Goal: Task Accomplishment & Management: Complete application form

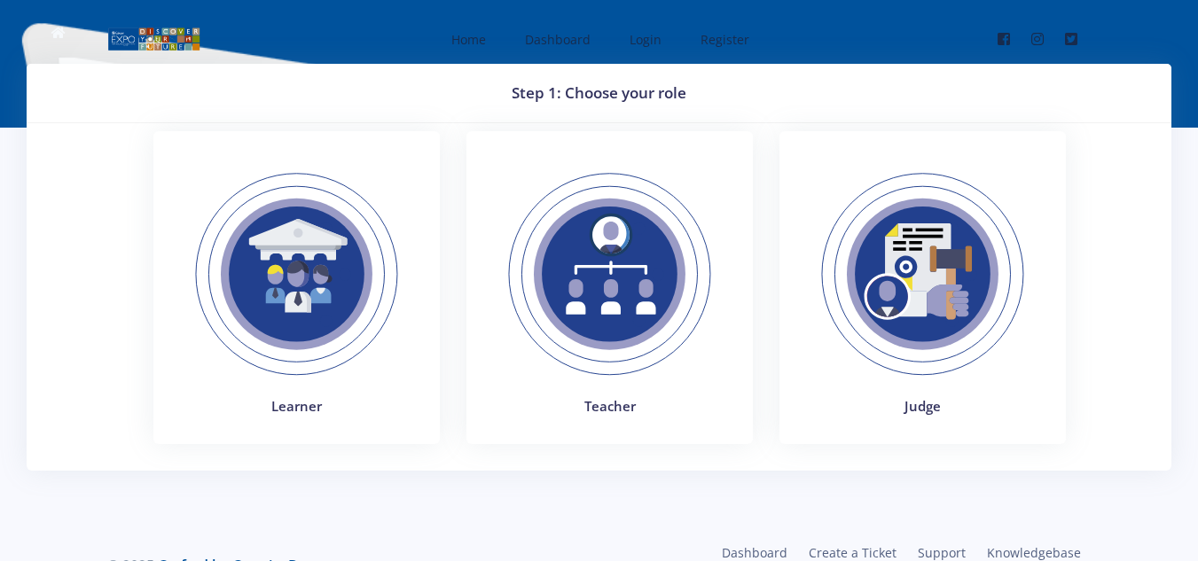
click at [306, 269] on img at bounding box center [297, 274] width 244 height 244
click at [243, 275] on img at bounding box center [297, 274] width 244 height 244
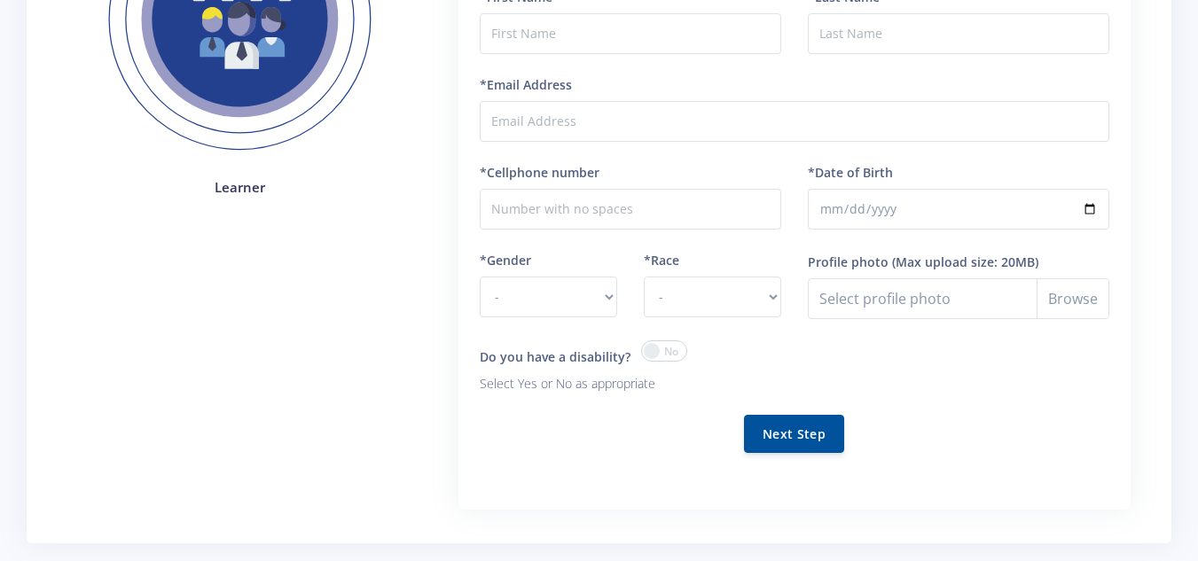
scroll to position [277, 0]
click at [601, 301] on select "- [DEMOGRAPHIC_DATA] [DEMOGRAPHIC_DATA]" at bounding box center [548, 296] width 137 height 41
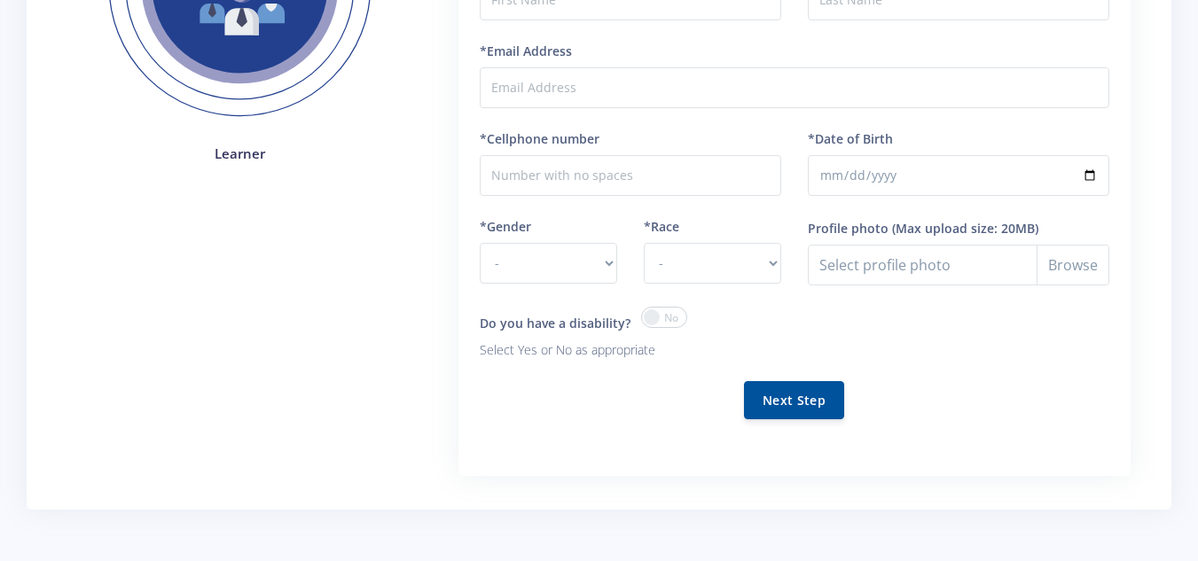
scroll to position [396, 0]
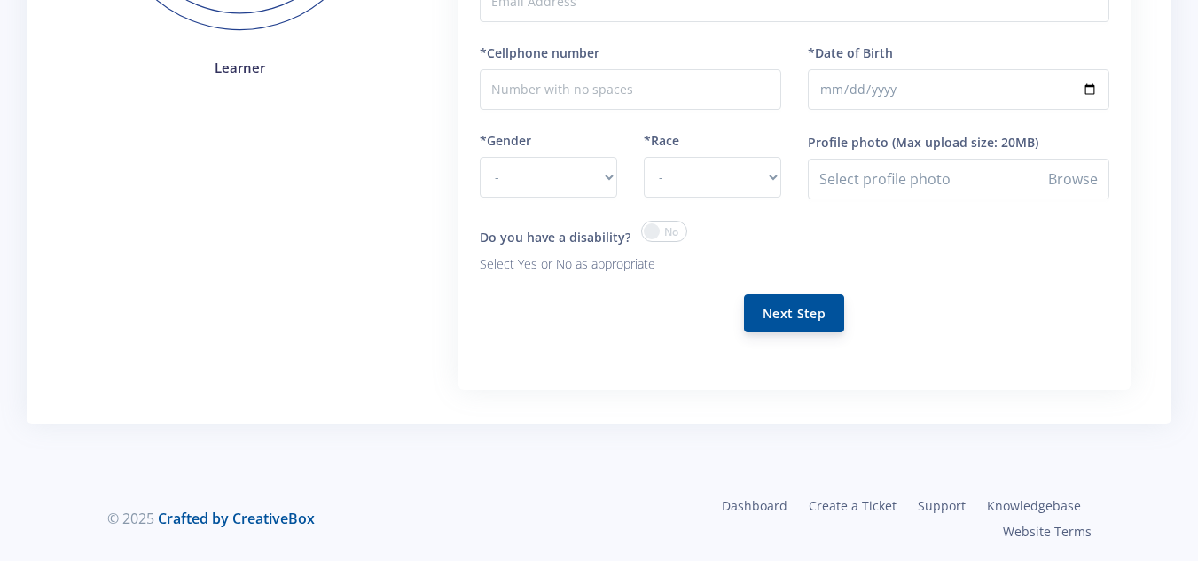
click at [788, 308] on button "Next Step" at bounding box center [794, 313] width 100 height 38
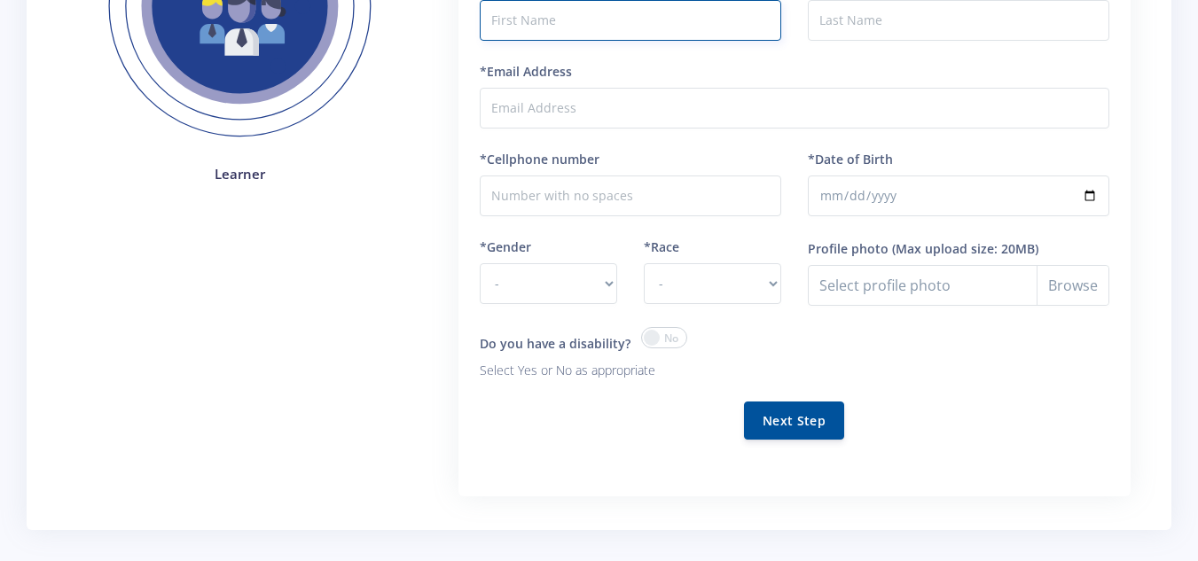
scroll to position [169, 0]
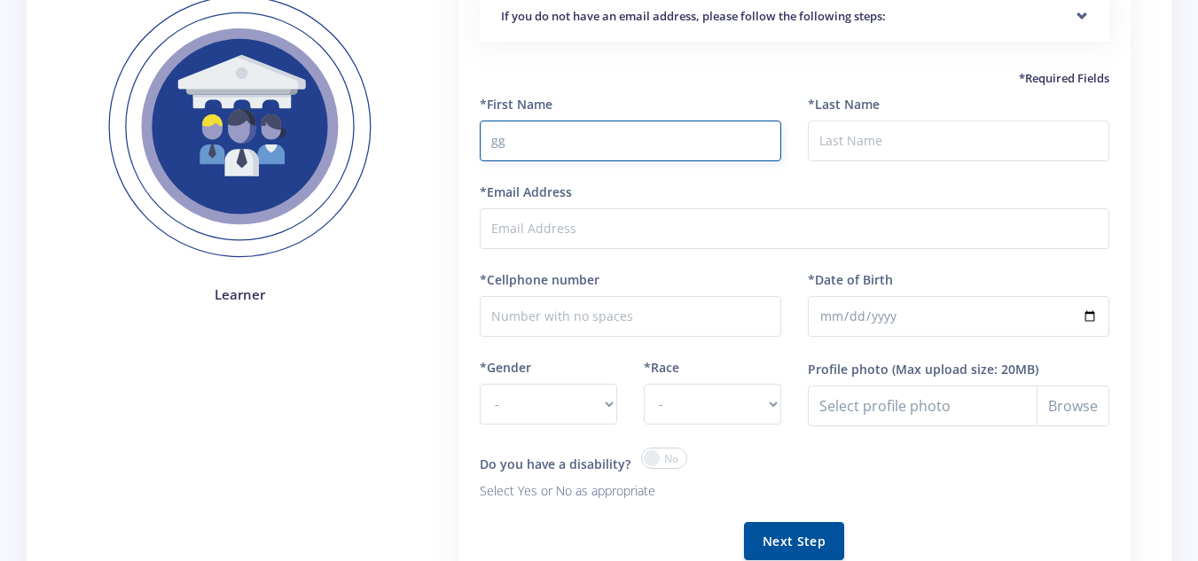
type input "gg"
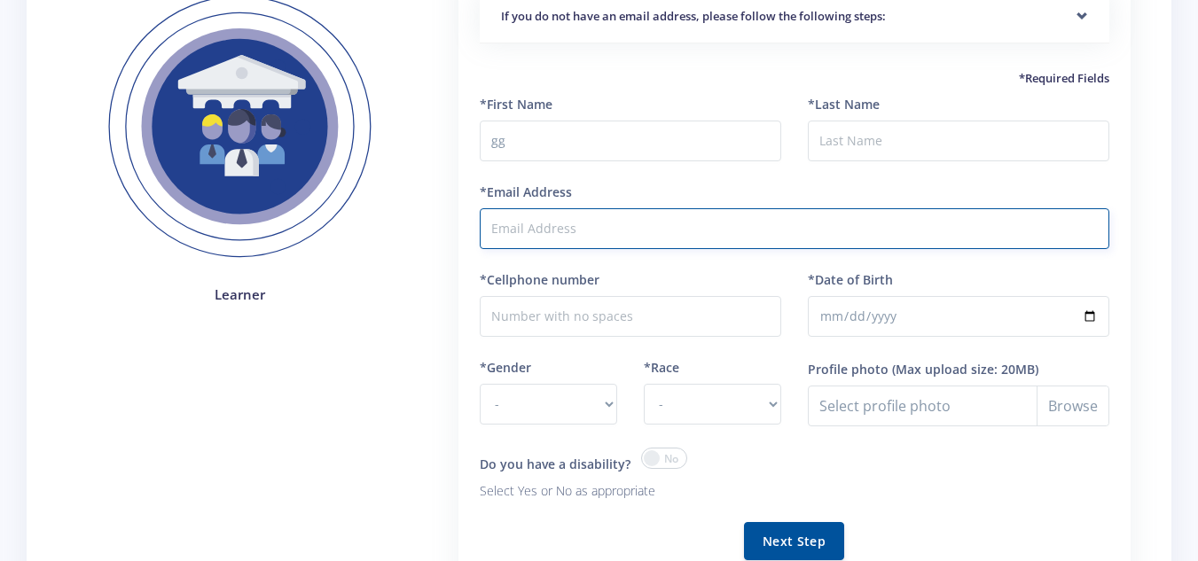
click at [674, 219] on input "*Email Address" at bounding box center [794, 228] width 629 height 41
type input "ppopop"
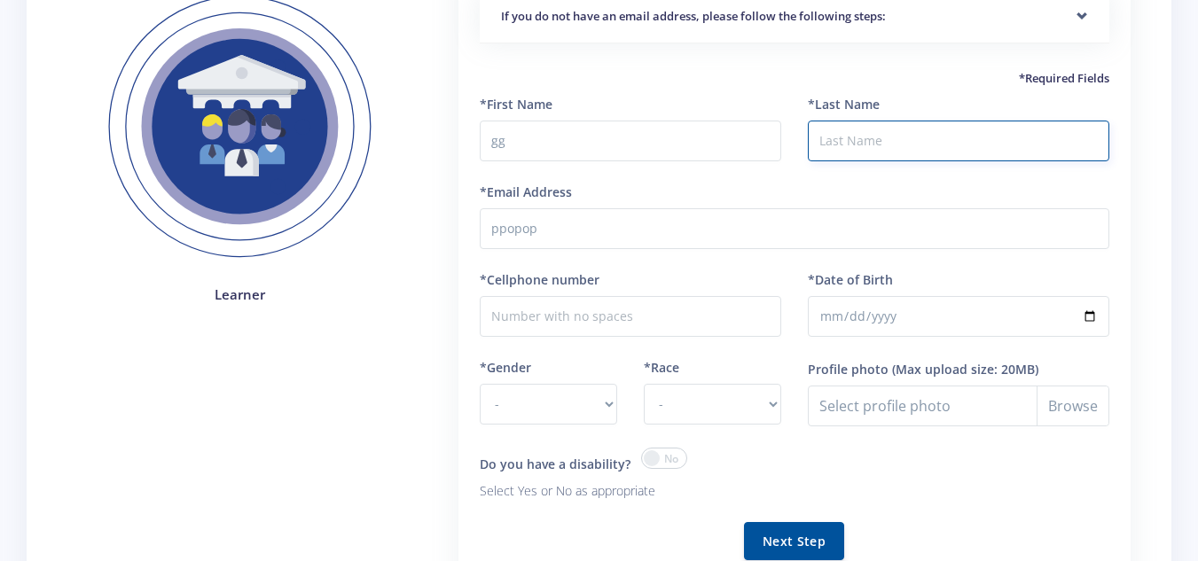
click at [864, 138] on input "*Last Name" at bounding box center [958, 141] width 301 height 41
type input "uhbj"
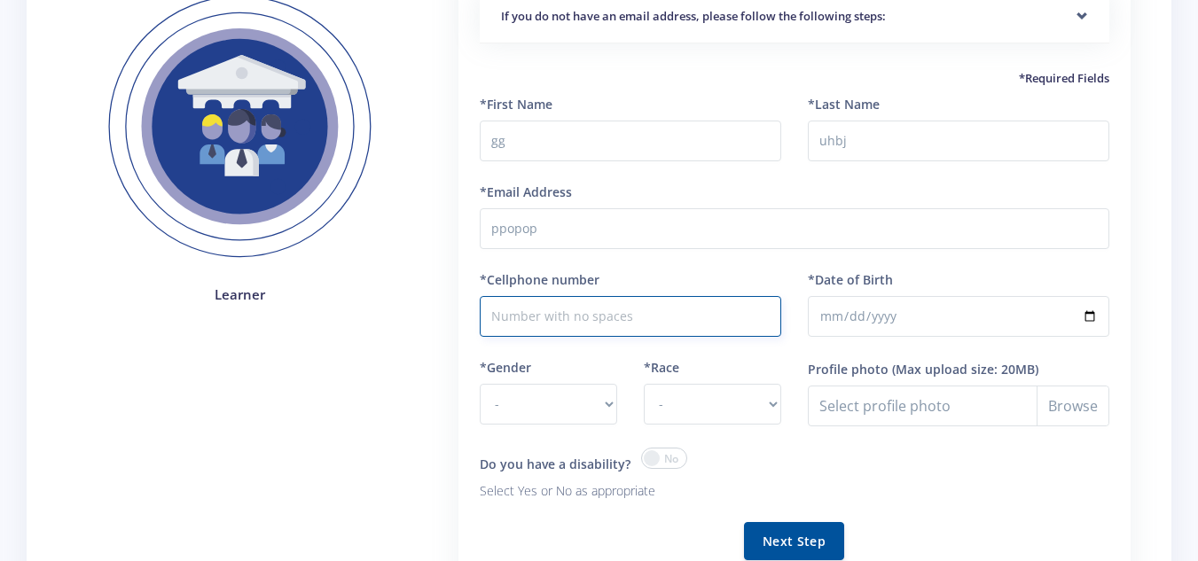
click at [583, 333] on input "*Cellphone number" at bounding box center [630, 316] width 301 height 41
type input "oujiu"
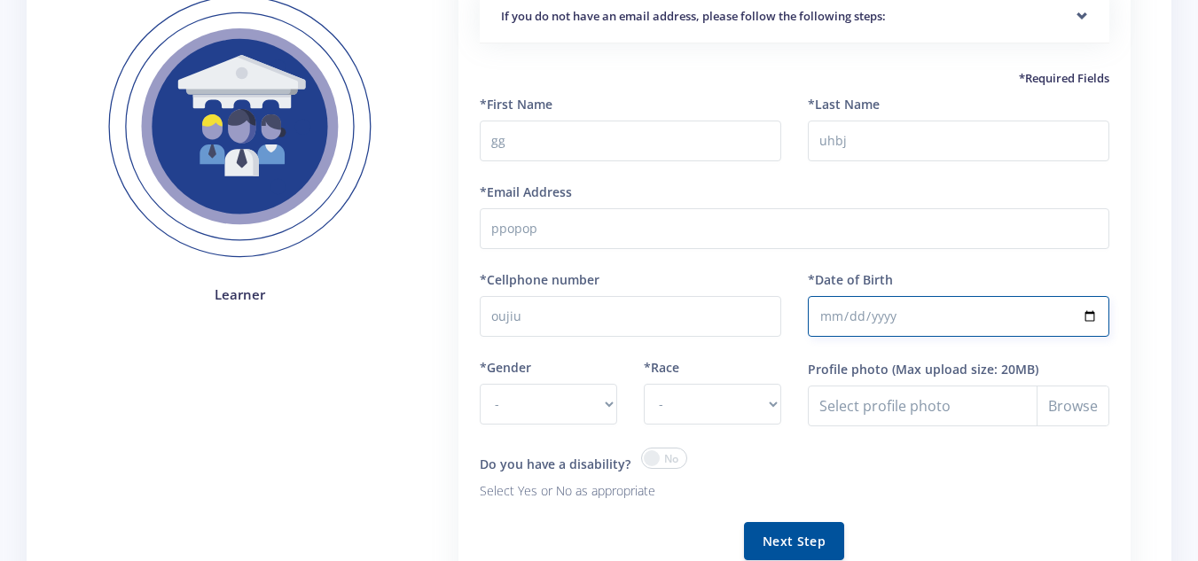
click at [867, 311] on input "*Date of Birth" at bounding box center [958, 316] width 301 height 41
click at [824, 324] on input "*Date of Birth" at bounding box center [958, 316] width 301 height 41
type input "2011-09-08"
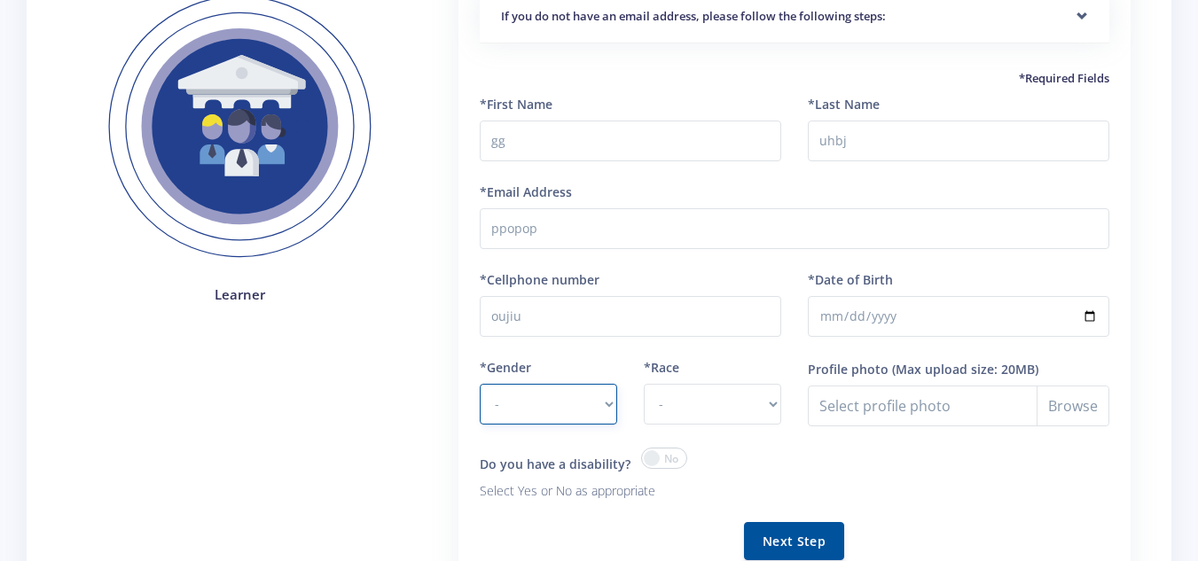
click at [543, 391] on select "- Male Female" at bounding box center [548, 404] width 137 height 41
select select "M"
click at [480, 384] on select "- Male Female" at bounding box center [548, 404] width 137 height 41
click at [730, 412] on select "- African Asian Coloured Indian White Other" at bounding box center [712, 404] width 137 height 41
select select "other"
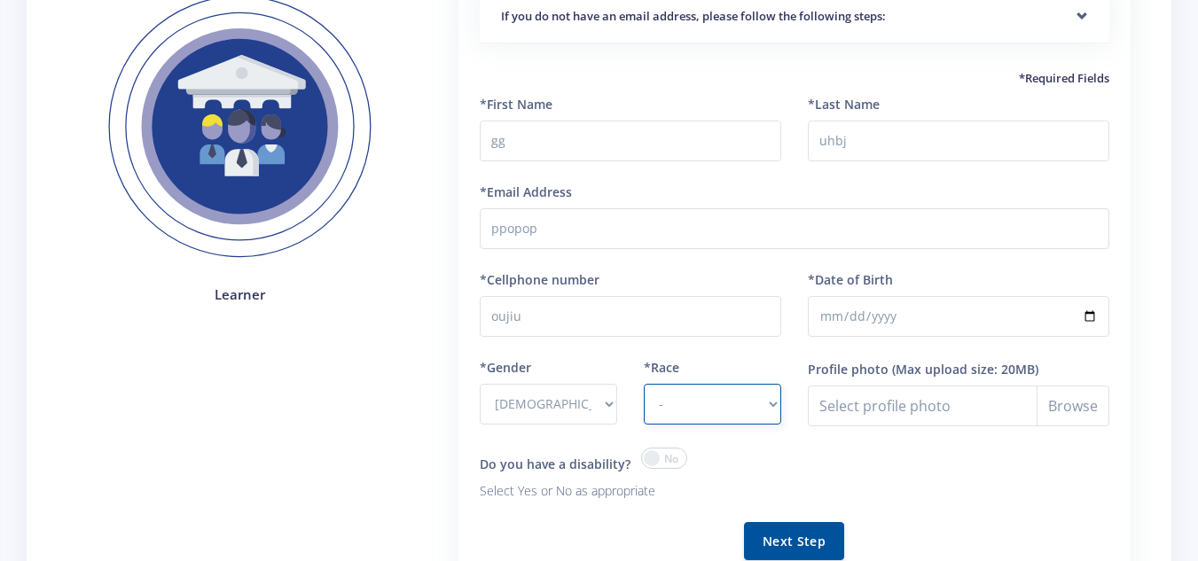
click at [644, 384] on select "- African Asian Coloured Indian White Other" at bounding box center [712, 404] width 137 height 41
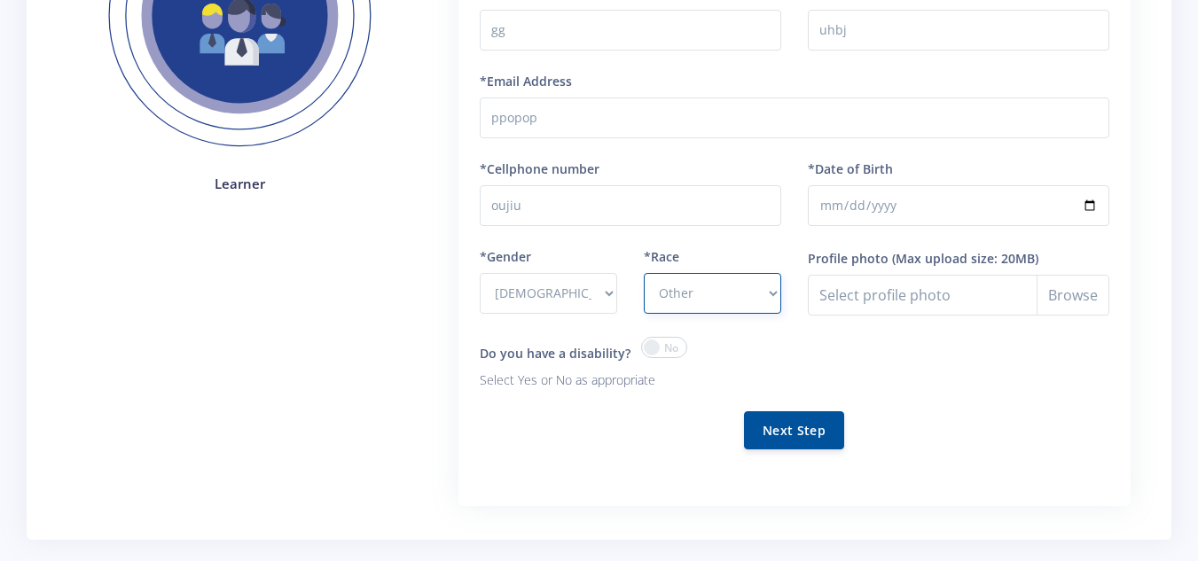
scroll to position [284, 0]
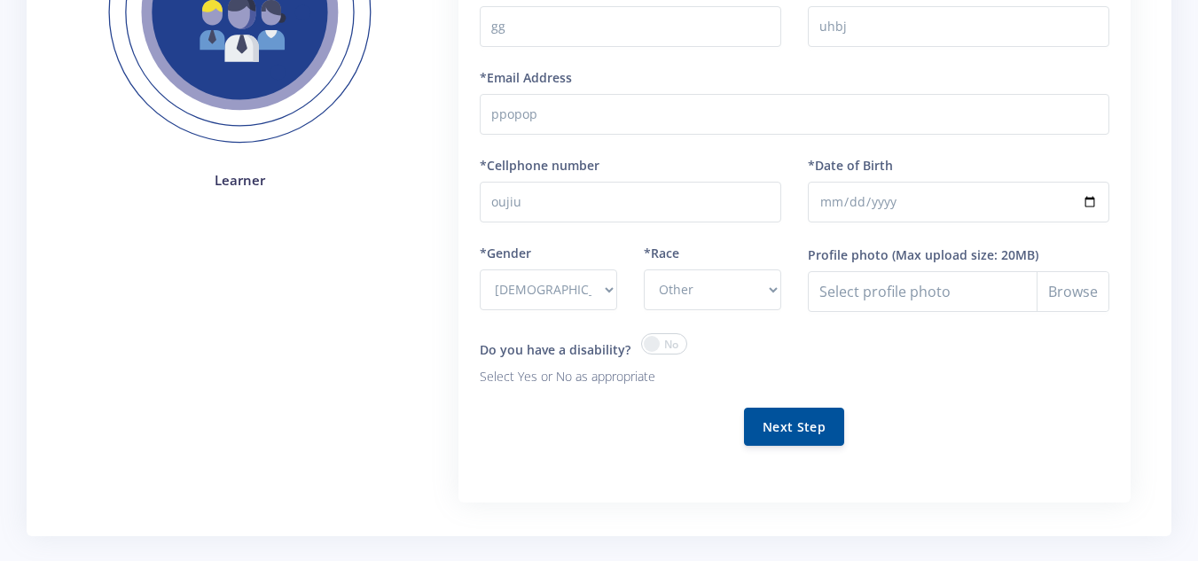
click at [665, 350] on span at bounding box center [664, 343] width 46 height 21
click at [0, 0] on input "checkbox" at bounding box center [0, 0] width 0 height 0
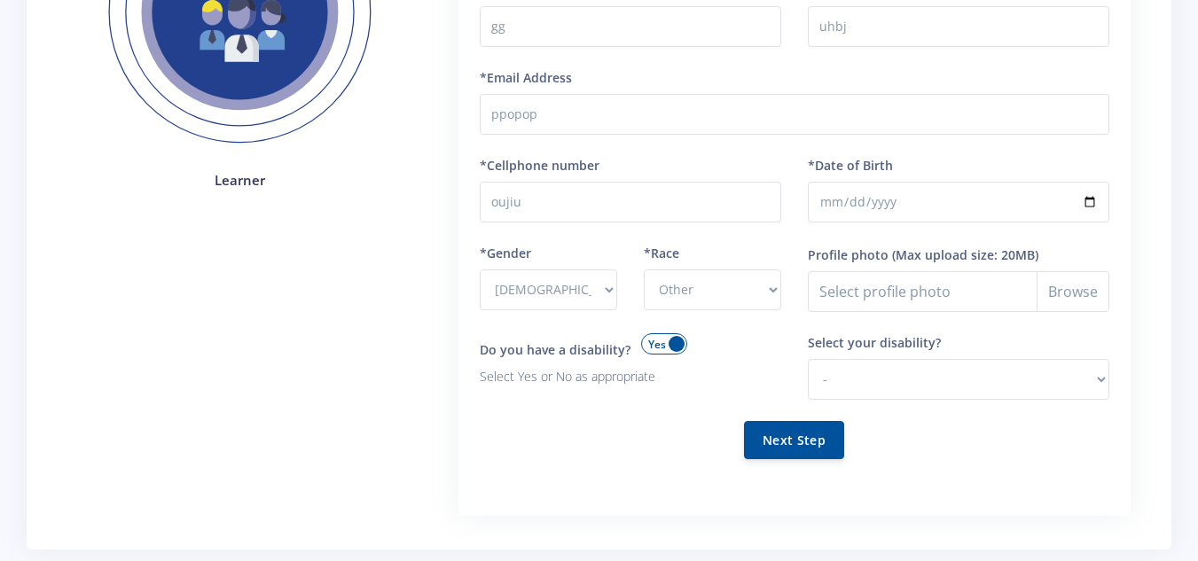
click at [648, 346] on span at bounding box center [664, 343] width 46 height 21
click at [0, 0] on input "checkbox" at bounding box center [0, 0] width 0 height 0
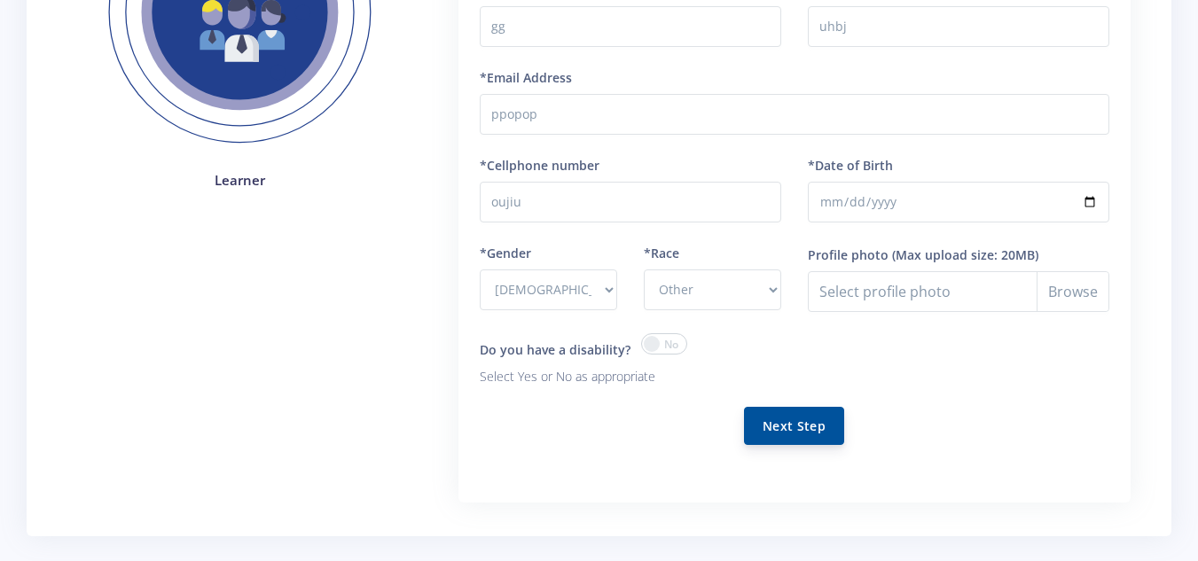
click at [803, 430] on button "Next Step" at bounding box center [794, 426] width 100 height 38
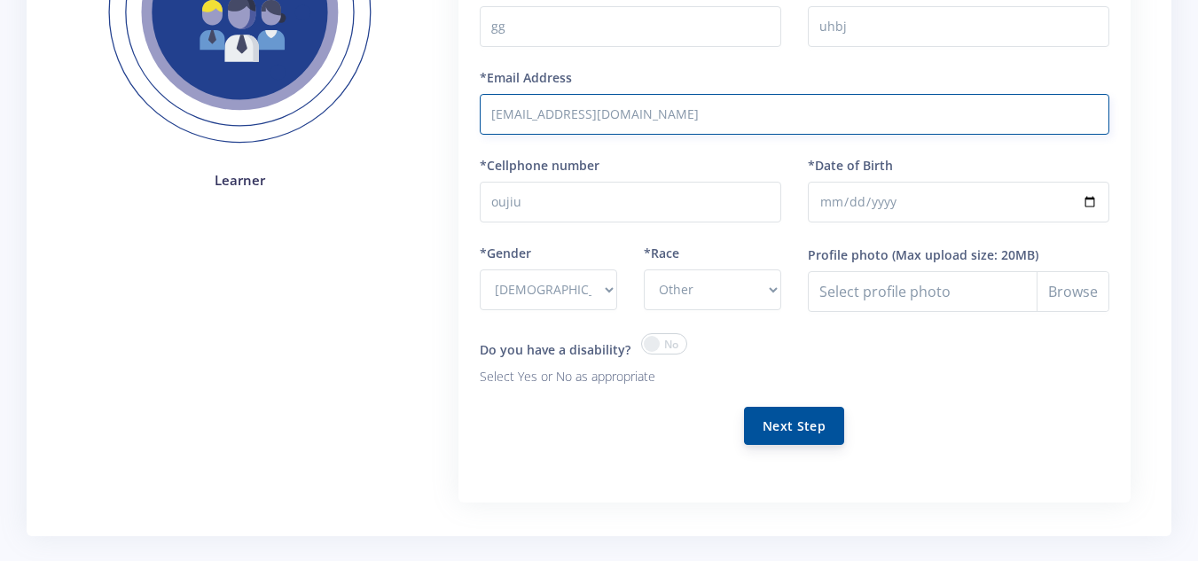
type input "ppopop@gmail.com"
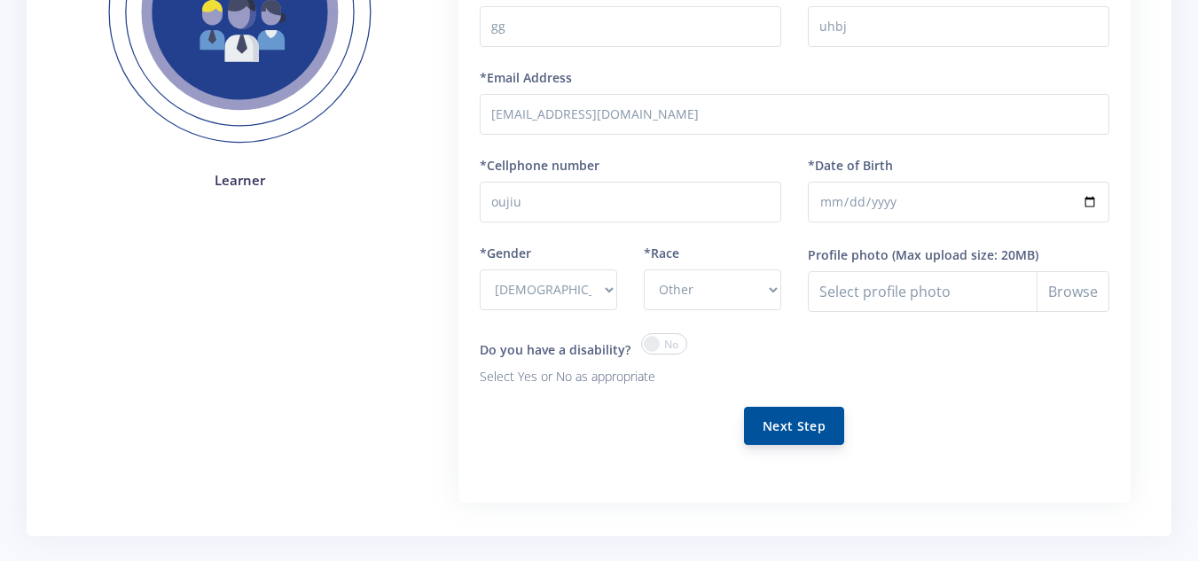
click at [769, 410] on button "Next Step" at bounding box center [794, 426] width 100 height 38
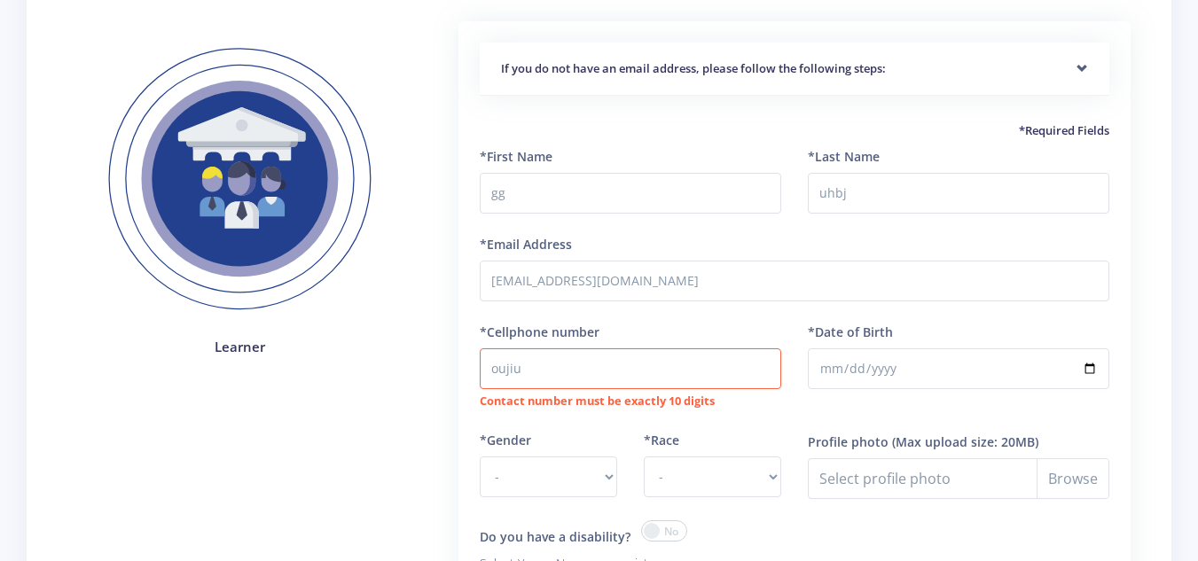
scroll to position [250, 0]
click at [589, 376] on input "oujiu" at bounding box center [630, 368] width 301 height 41
type input "o"
click at [521, 369] on input "086=34582213" at bounding box center [630, 368] width 301 height 41
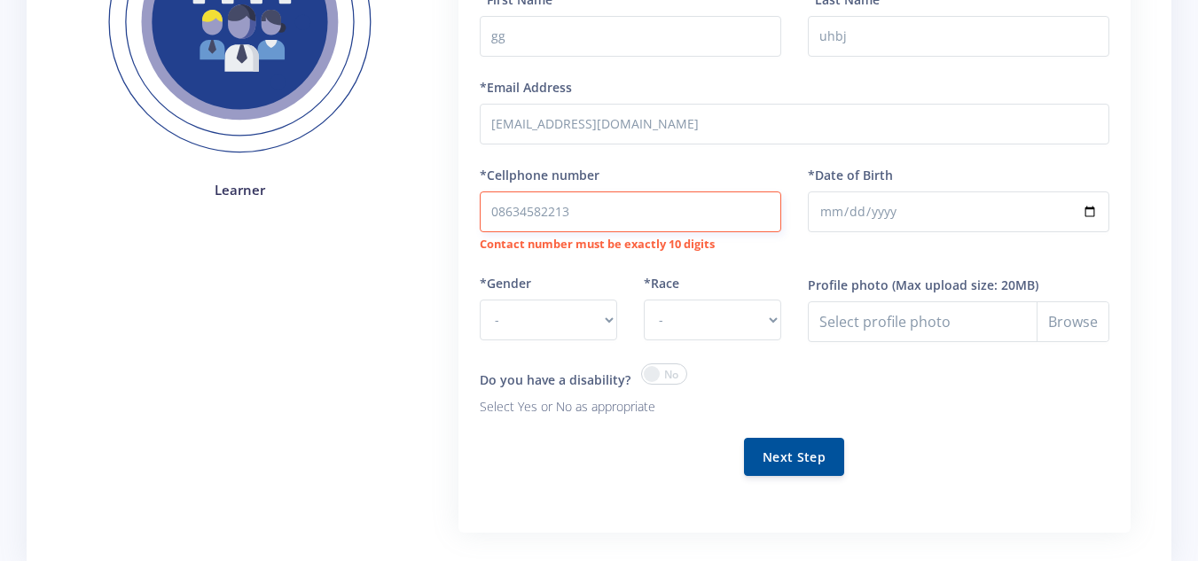
scroll to position [549, 0]
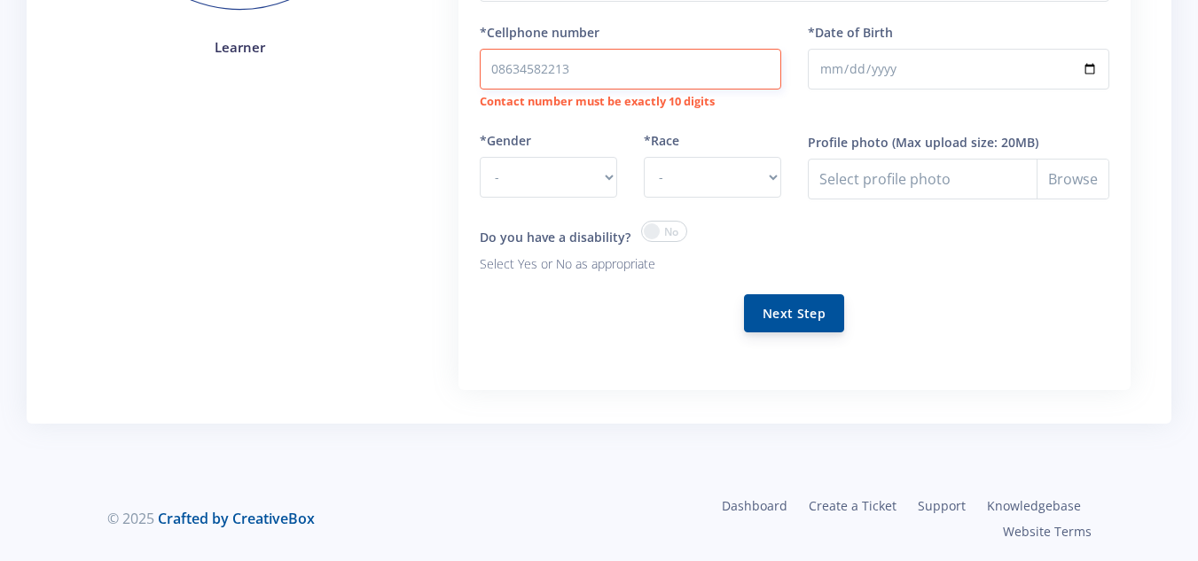
type input "08634582213"
click at [766, 301] on button "Next Step" at bounding box center [794, 313] width 100 height 38
drag, startPoint x: 592, startPoint y: 181, endPoint x: 579, endPoint y: 237, distance: 57.4
click at [579, 237] on form "*First Name gg *Last Name uhbj *Email Address ppopop@gmail.com *Cellphone numbe…" at bounding box center [794, 102] width 629 height 508
select select "M"
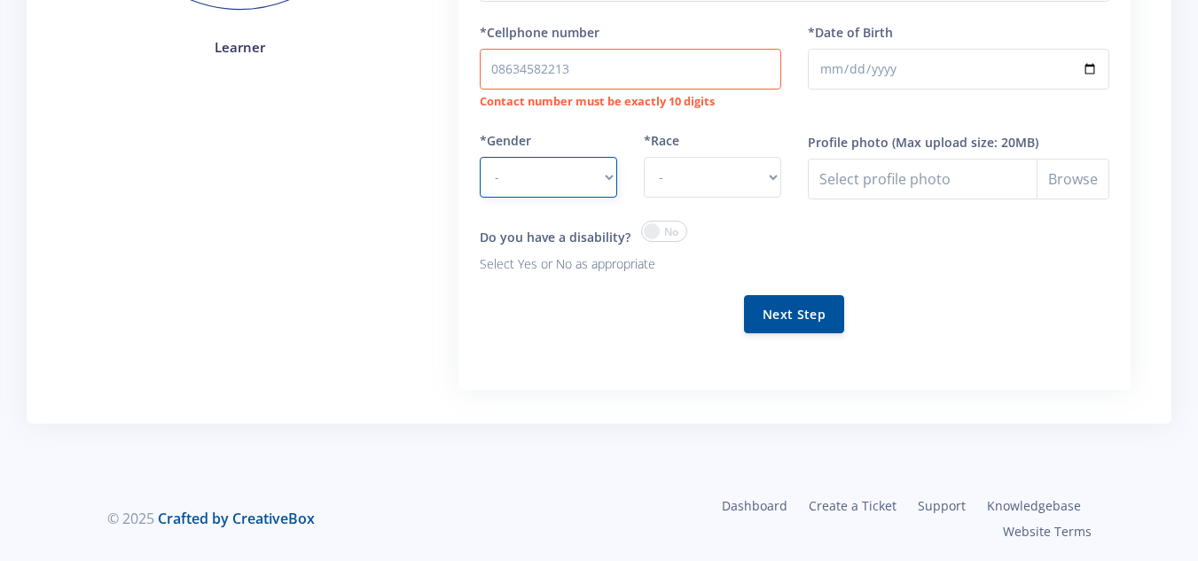
click at [480, 157] on select "- Male Female" at bounding box center [548, 177] width 137 height 41
click at [729, 164] on select "- African Asian Coloured Indian White Other" at bounding box center [712, 177] width 137 height 41
select select "other"
click at [644, 157] on select "- African Asian Coloured Indian White Other" at bounding box center [712, 177] width 137 height 41
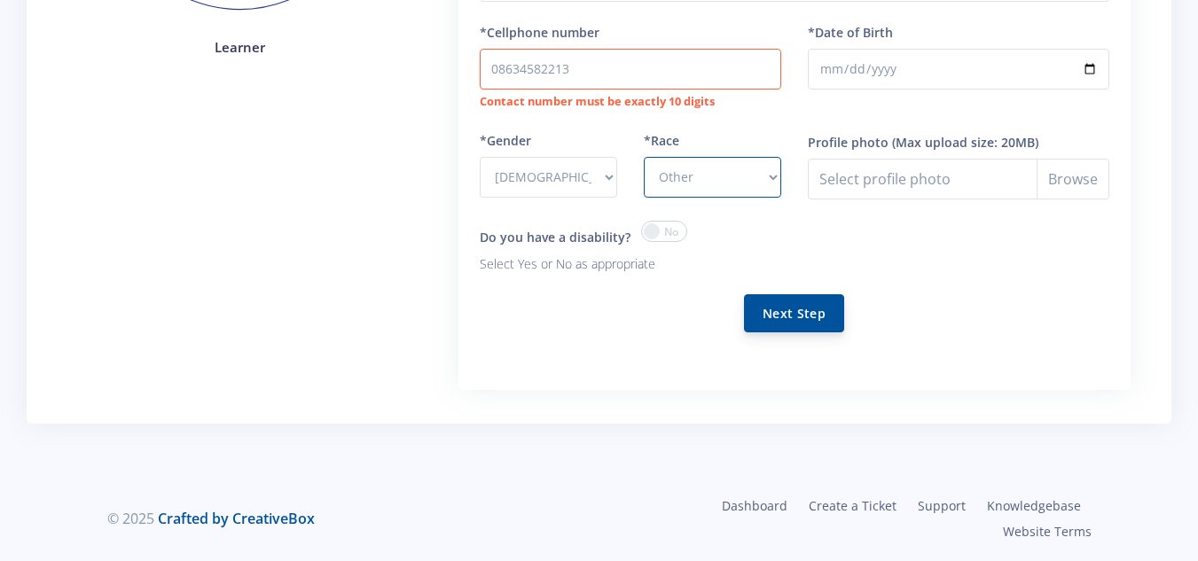
click at [783, 302] on button "Next Step" at bounding box center [794, 313] width 100 height 38
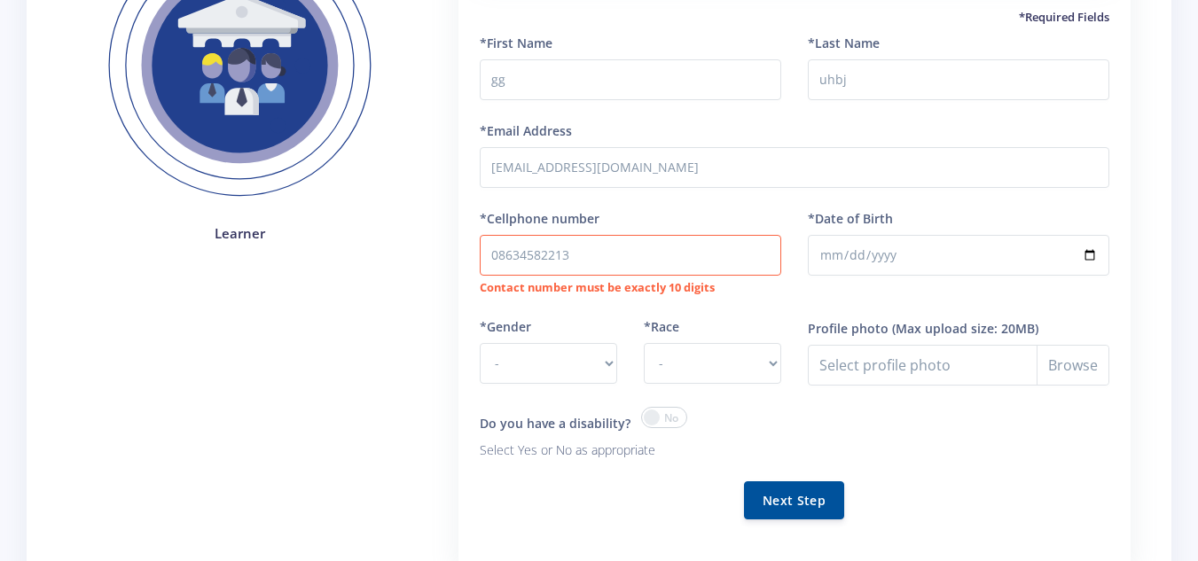
scroll to position [345, 0]
click at [640, 256] on input "08634582213" at bounding box center [630, 254] width 301 height 41
type input "0"
type input "0836578898"
click at [790, 481] on button "Next Step" at bounding box center [794, 499] width 100 height 38
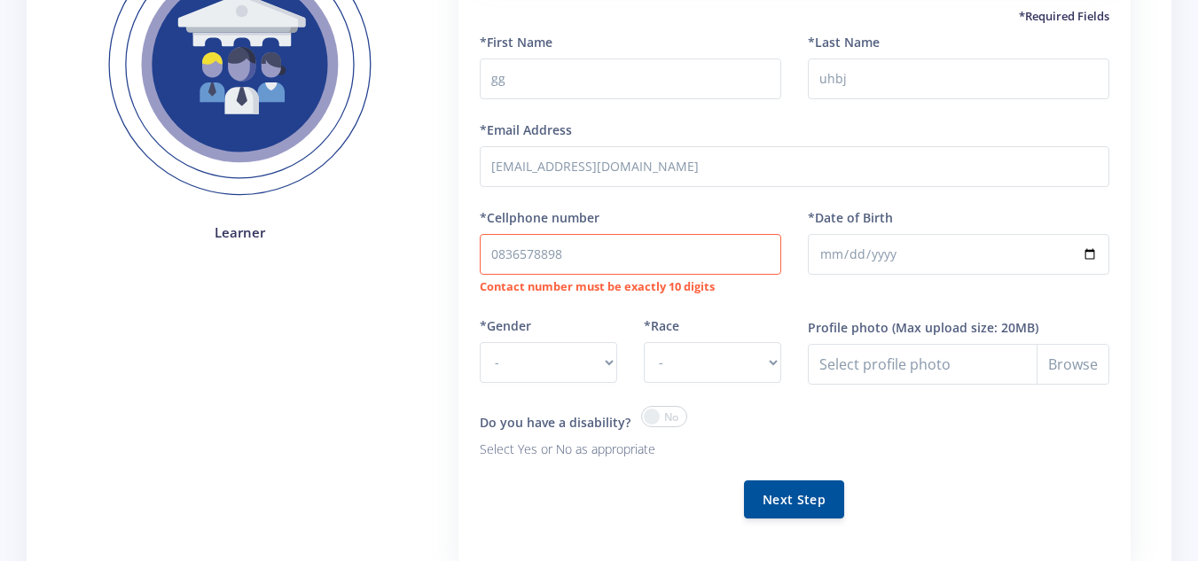
click at [550, 385] on div "*Gender - Male Female" at bounding box center [548, 361] width 164 height 90
click at [562, 356] on select "- Male Female" at bounding box center [548, 362] width 137 height 41
select select "M"
click at [480, 342] on select "- Male Female" at bounding box center [548, 362] width 137 height 41
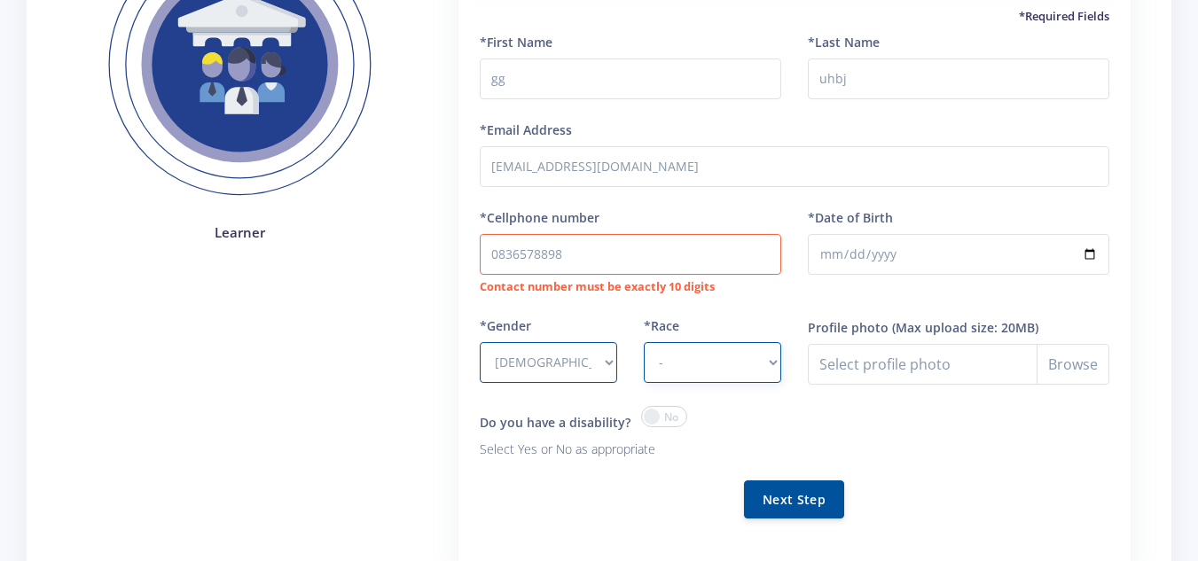
click at [707, 362] on select "- African Asian Coloured Indian White Other" at bounding box center [712, 362] width 137 height 41
select select "African"
click at [644, 342] on select "- African Asian Coloured Indian White Other" at bounding box center [712, 362] width 137 height 41
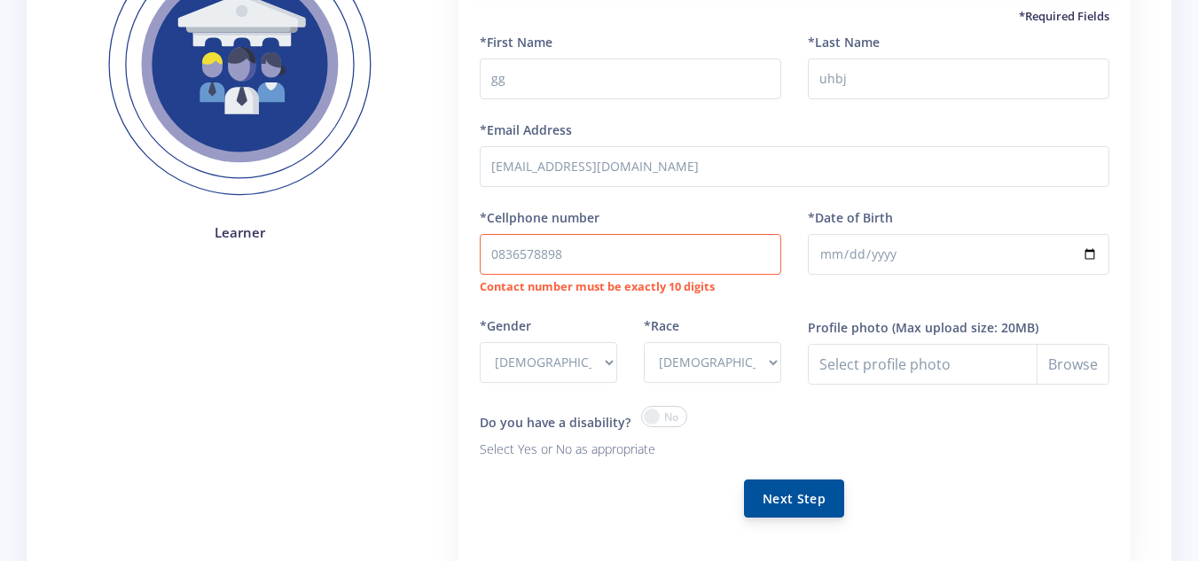
click at [777, 496] on button "Next Step" at bounding box center [794, 499] width 100 height 38
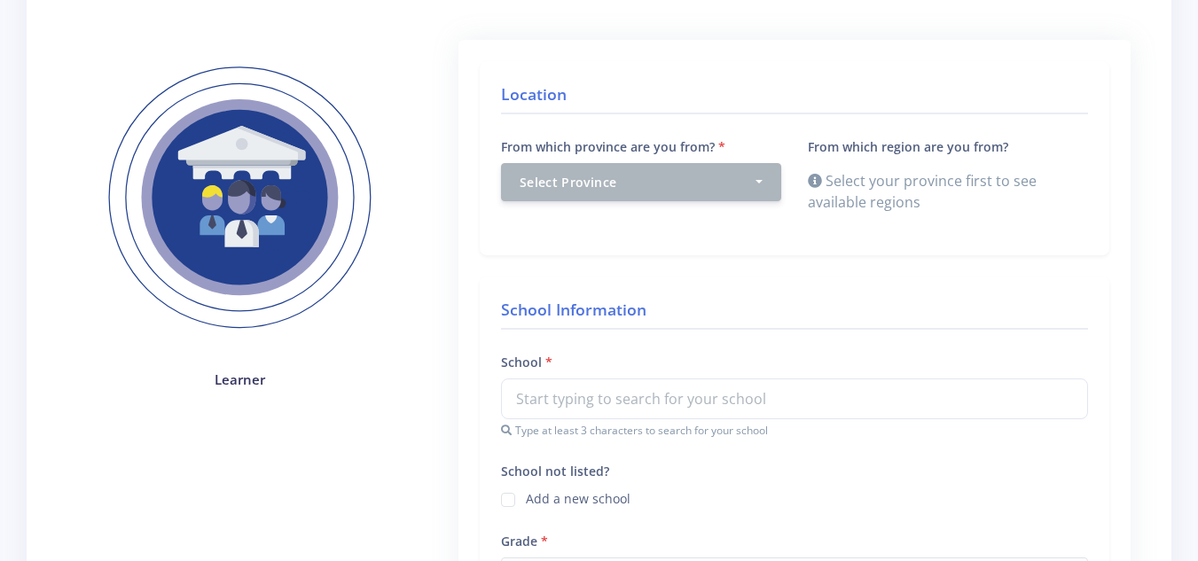
scroll to position [199, 0]
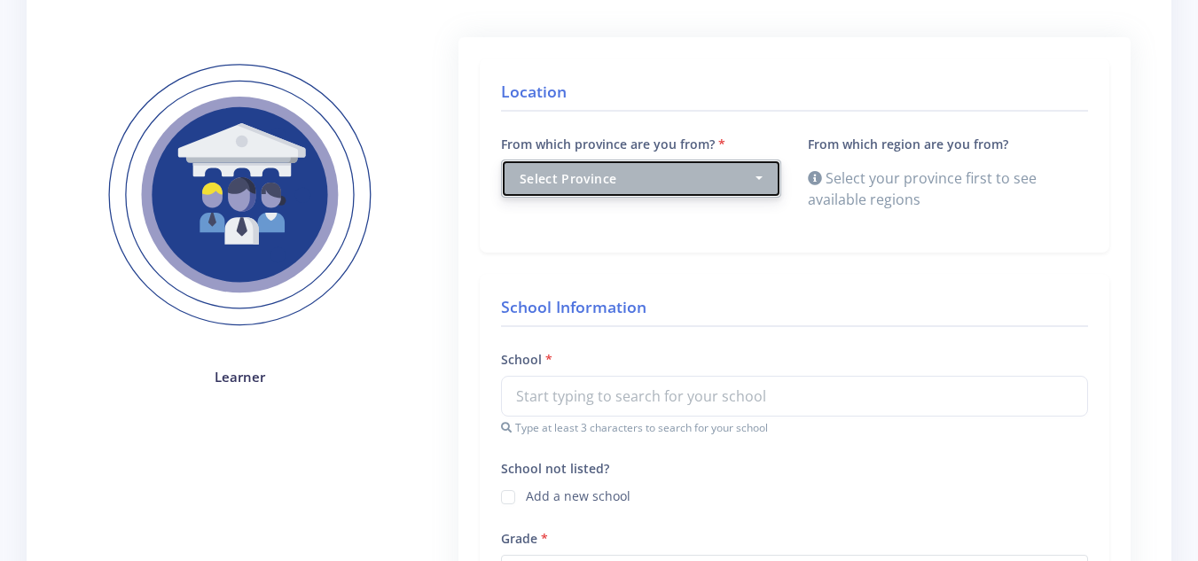
click at [694, 166] on button "Select Province" at bounding box center [641, 179] width 280 height 38
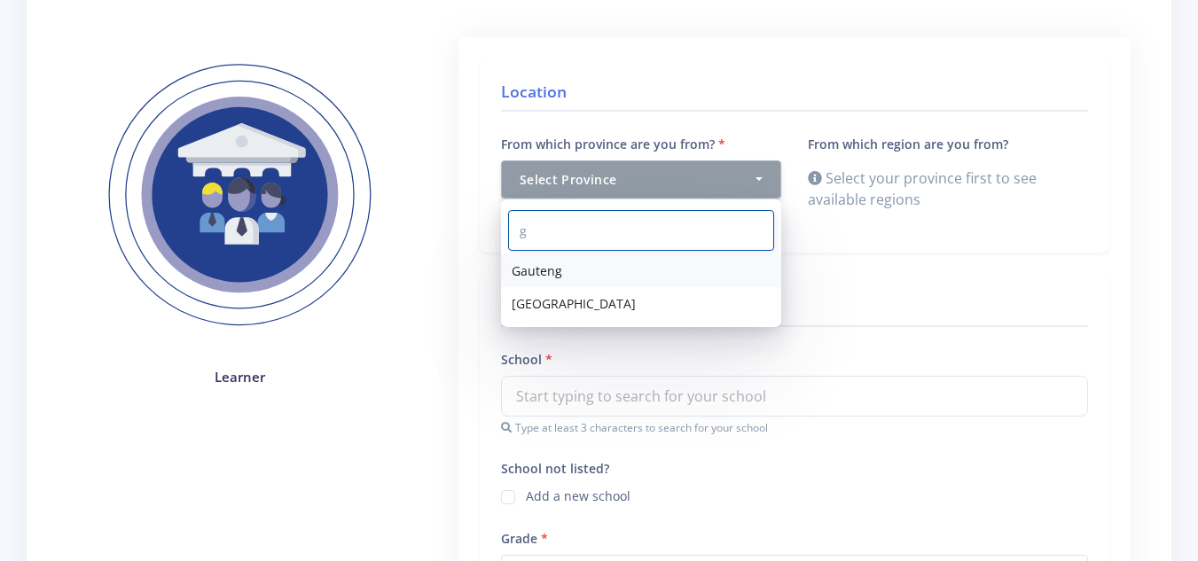
type input "g"
click at [549, 262] on span "Gauteng" at bounding box center [537, 271] width 51 height 19
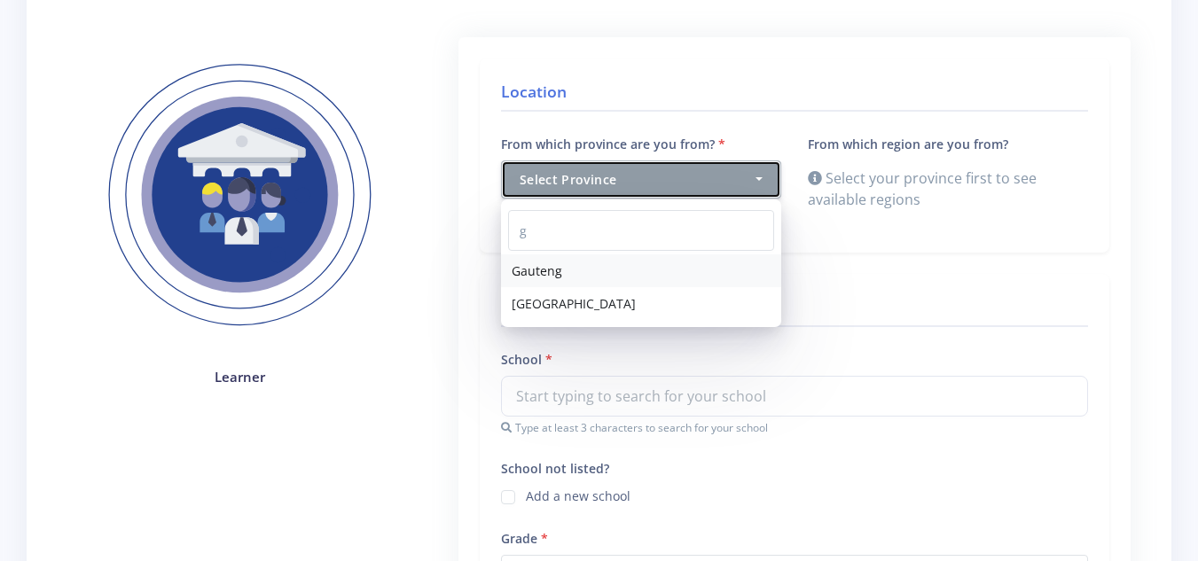
select select "7"
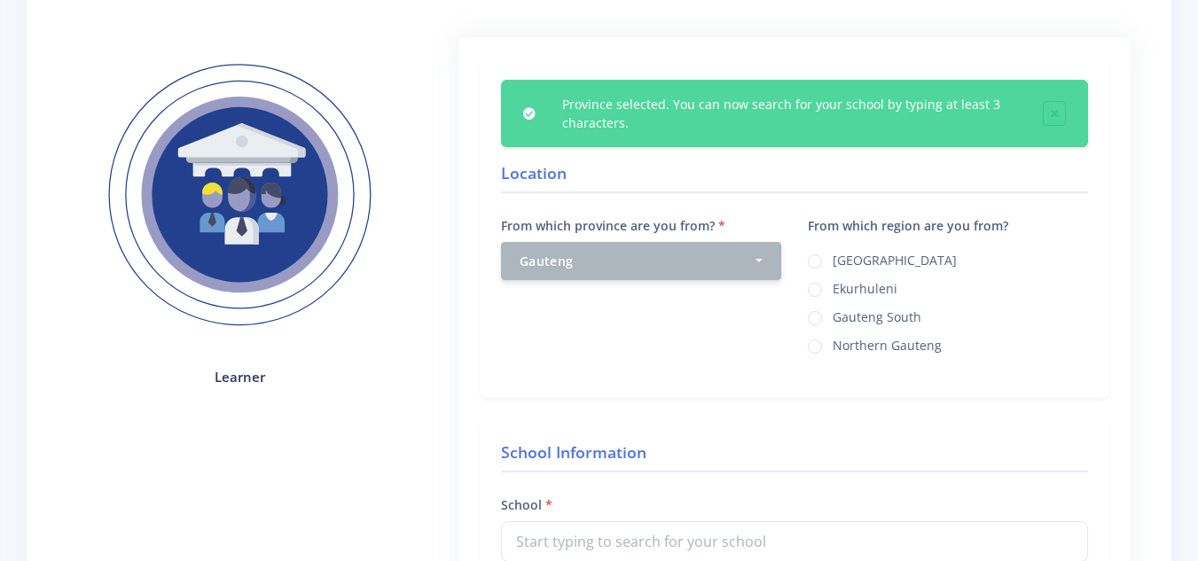
click at [565, 381] on div "Province selected. You can now search for your school by typing at least 3 char…" at bounding box center [794, 229] width 629 height 340
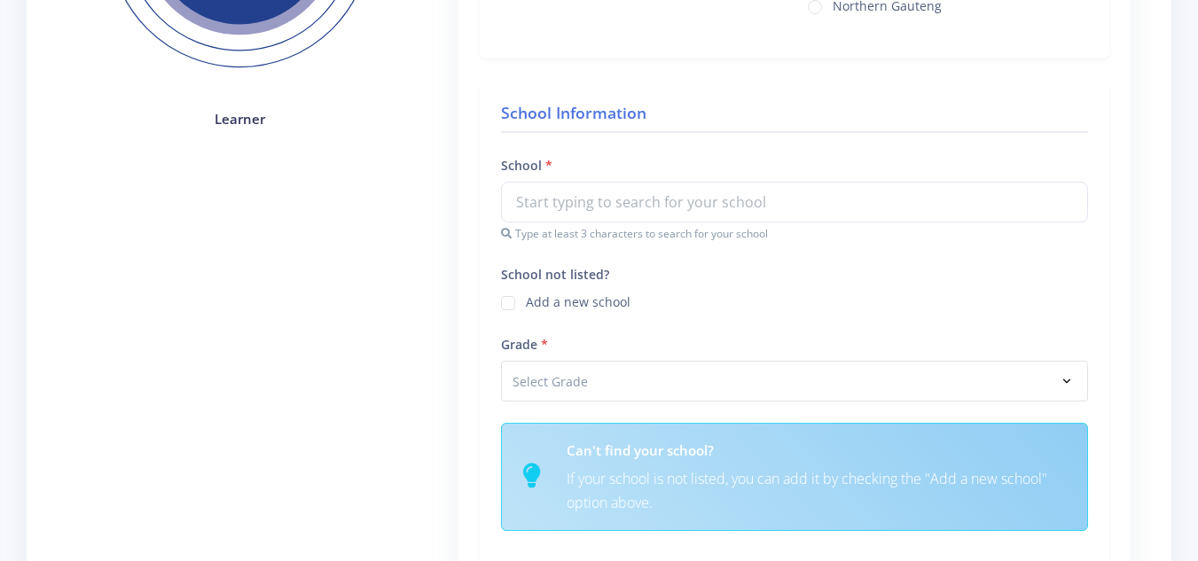
scroll to position [449, 0]
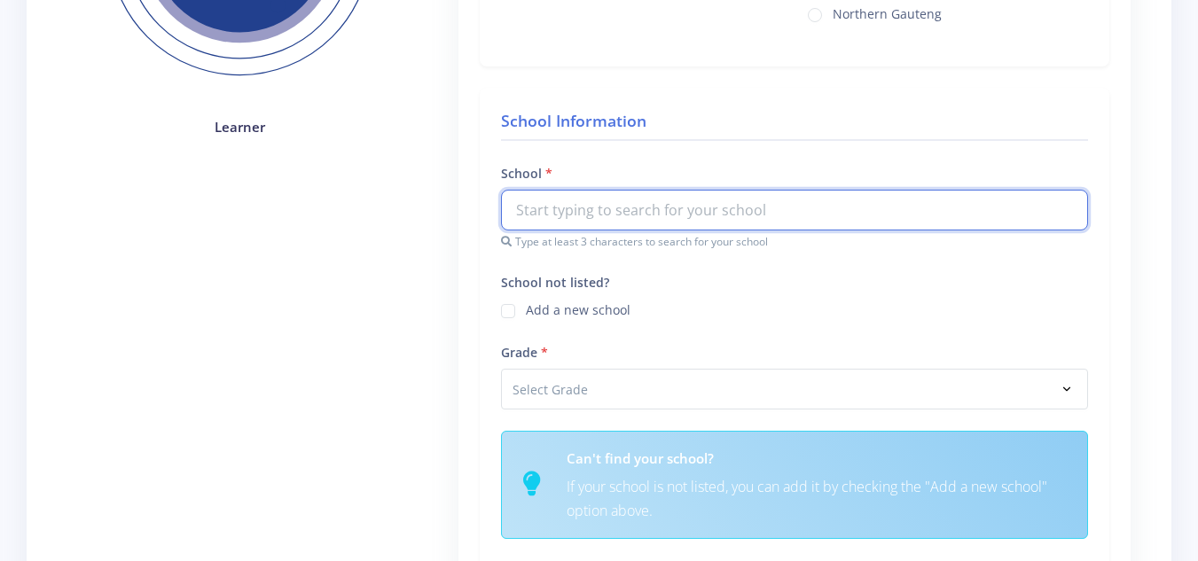
click at [619, 206] on input "text" at bounding box center [794, 210] width 587 height 41
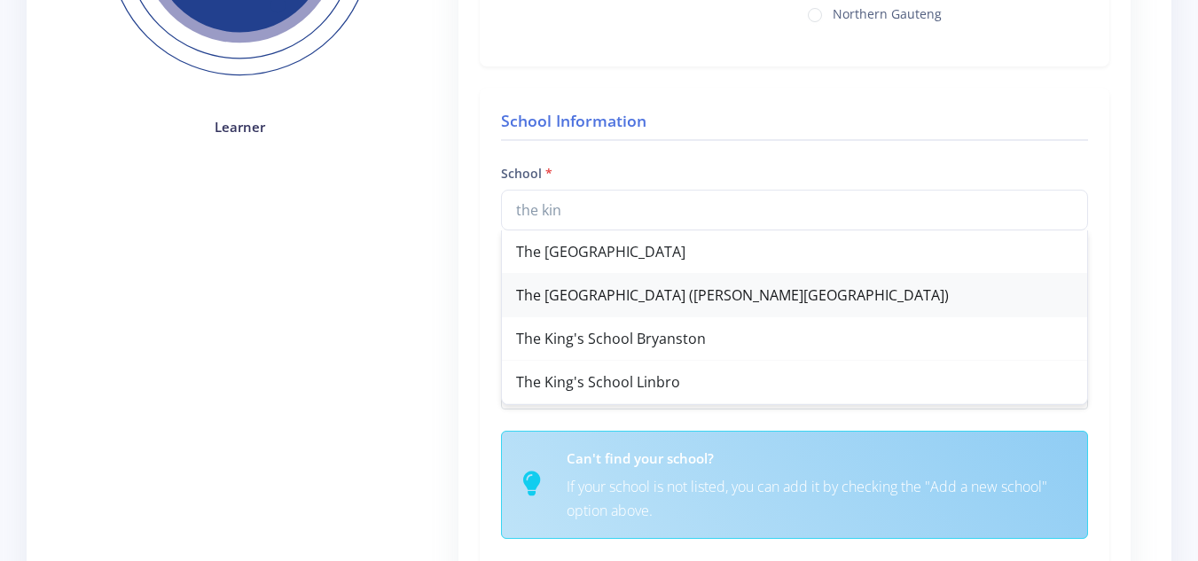
click at [641, 297] on div "The [GEOGRAPHIC_DATA] ([PERSON_NAME][GEOGRAPHIC_DATA])" at bounding box center [794, 295] width 585 height 43
type input "The [GEOGRAPHIC_DATA] ([PERSON_NAME][GEOGRAPHIC_DATA])"
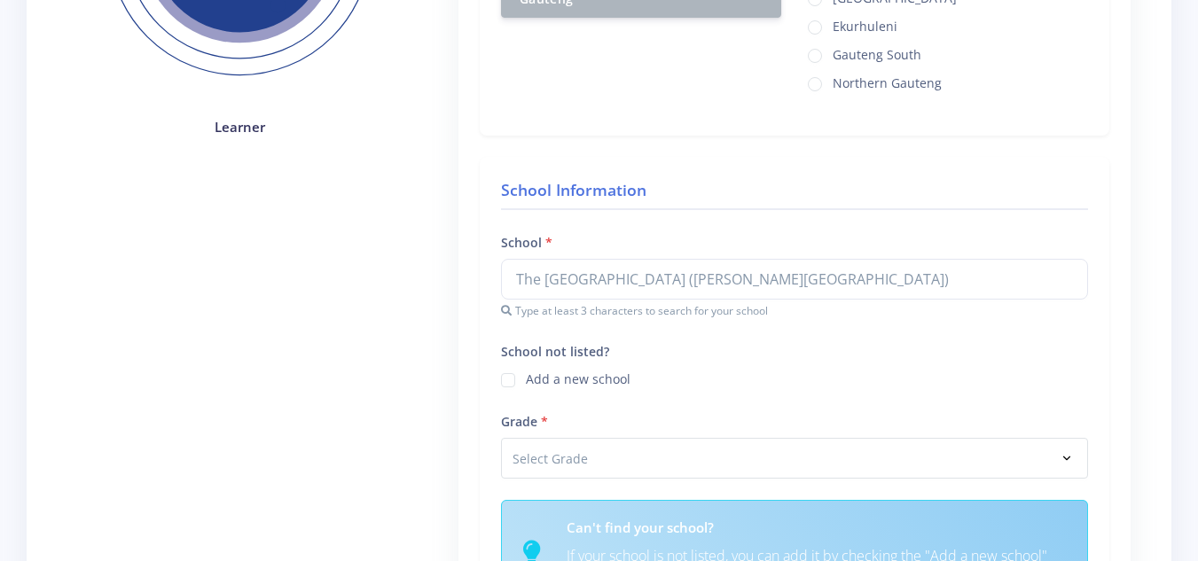
scroll to position [587, 0]
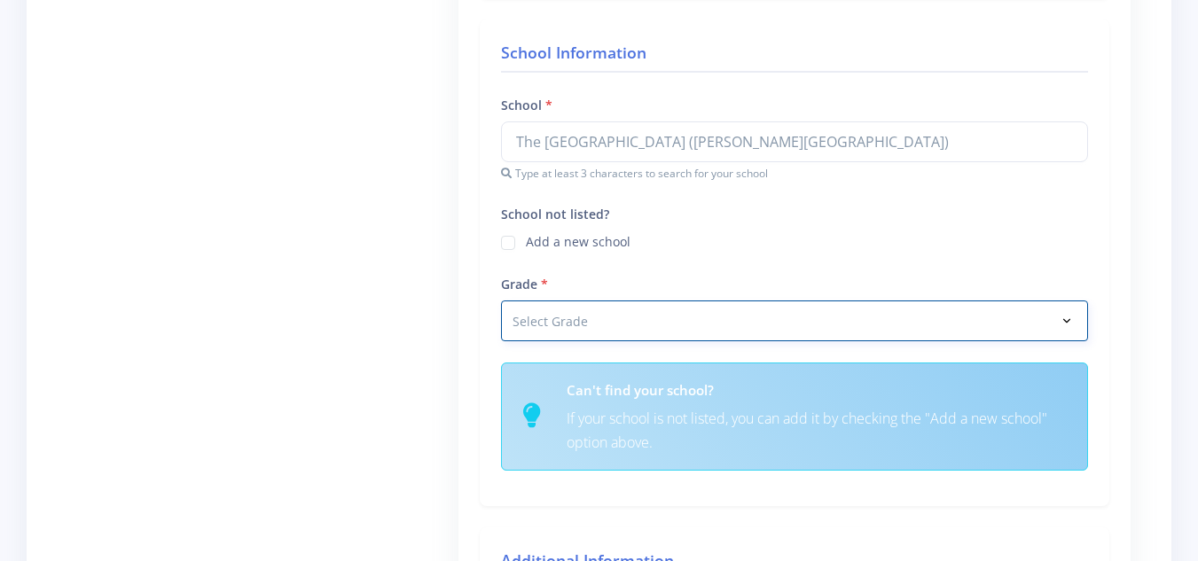
click at [623, 321] on select "Select Grade Grade 4 Grade 5 Grade 6 Grade 7" at bounding box center [794, 321] width 587 height 41
select select "Grade 7"
click at [501, 301] on select "Select Grade Grade 4 Grade 5 Grade 6 Grade 7" at bounding box center [794, 321] width 587 height 41
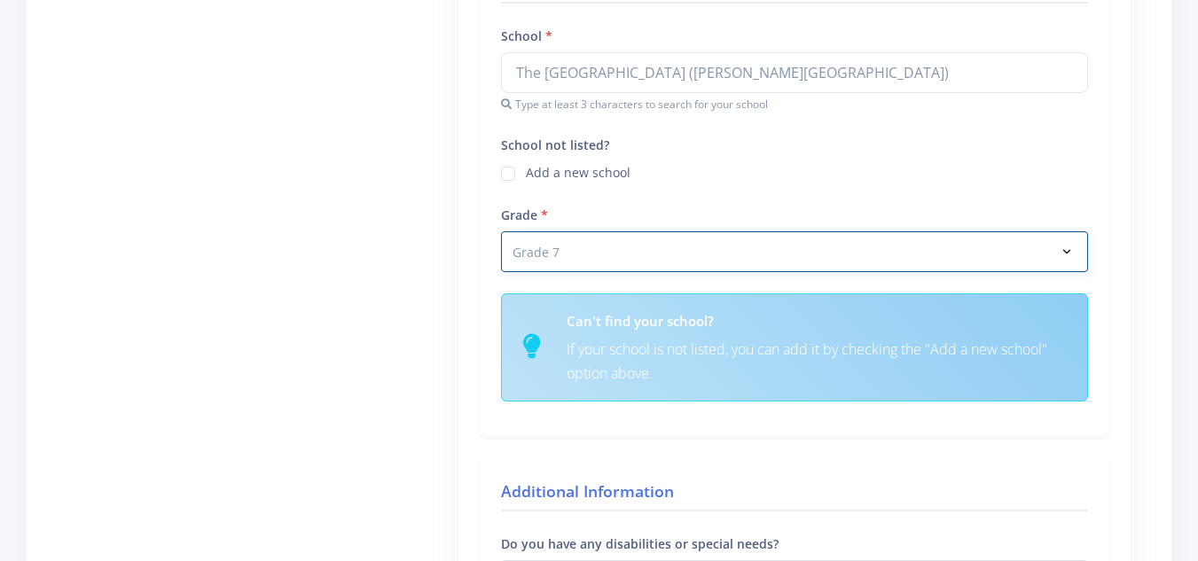
scroll to position [878, 0]
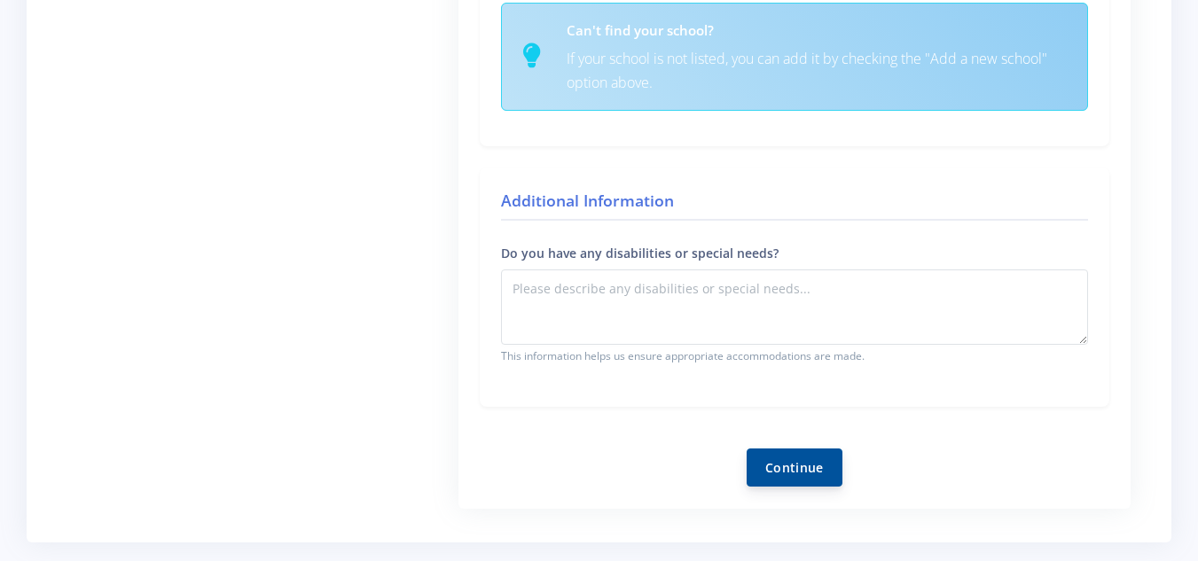
click at [824, 449] on button "Continue" at bounding box center [794, 468] width 96 height 38
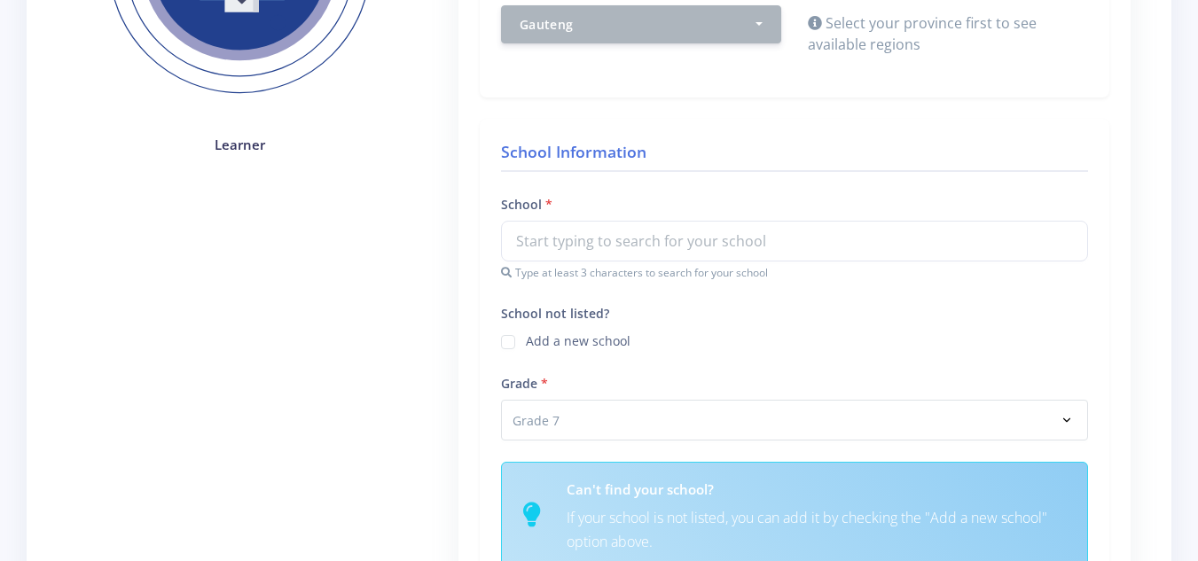
scroll to position [436, 0]
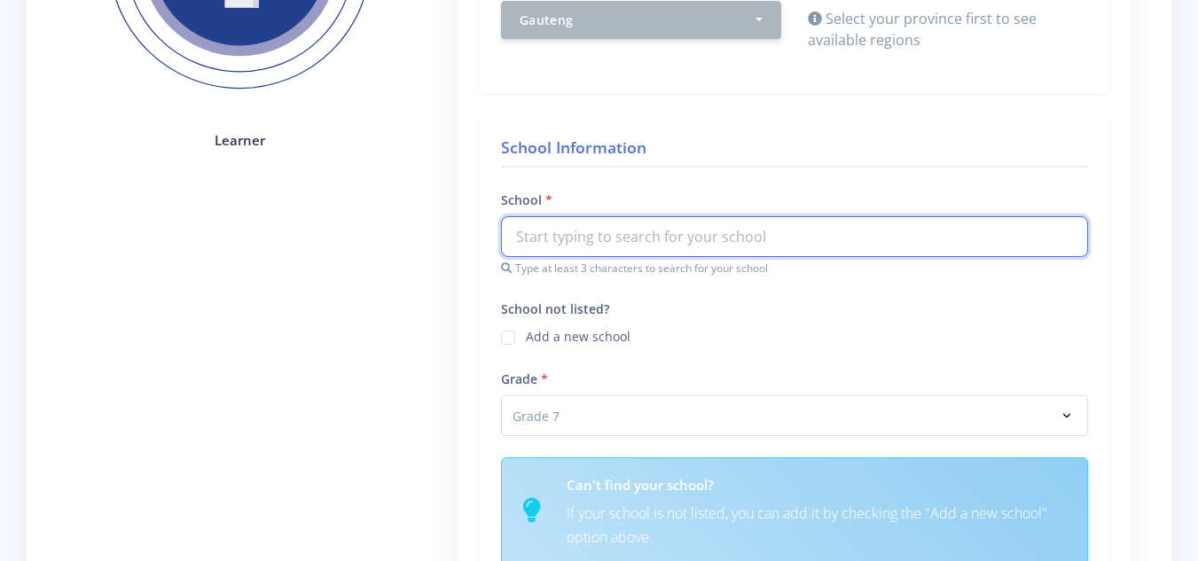
click at [676, 218] on input "text" at bounding box center [794, 236] width 587 height 41
type input "the k"
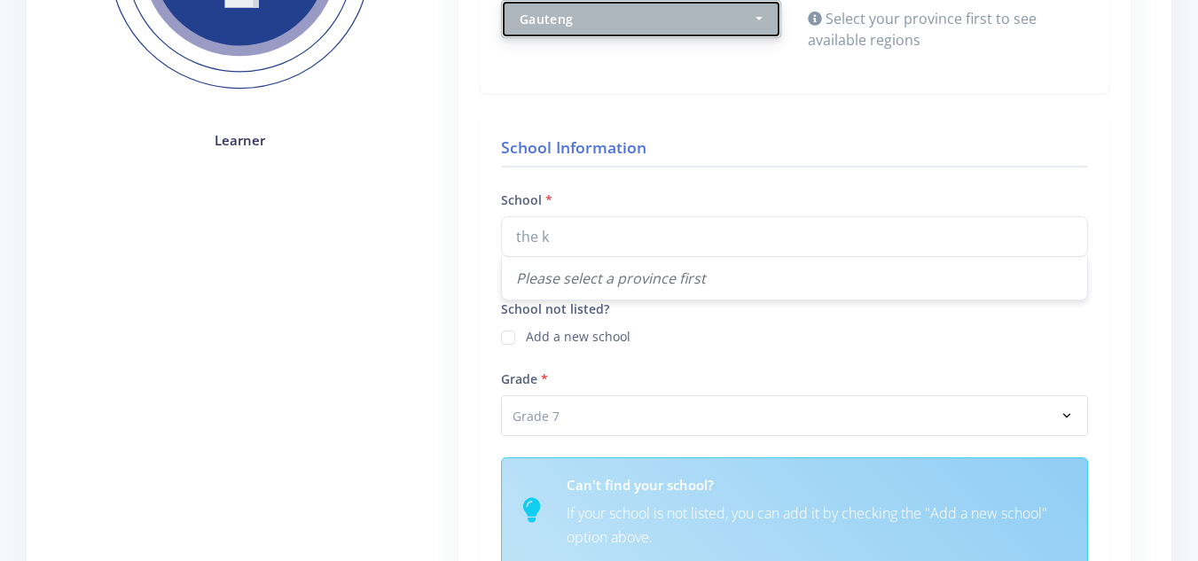
click at [628, 20] on div "Gauteng" at bounding box center [635, 19] width 232 height 19
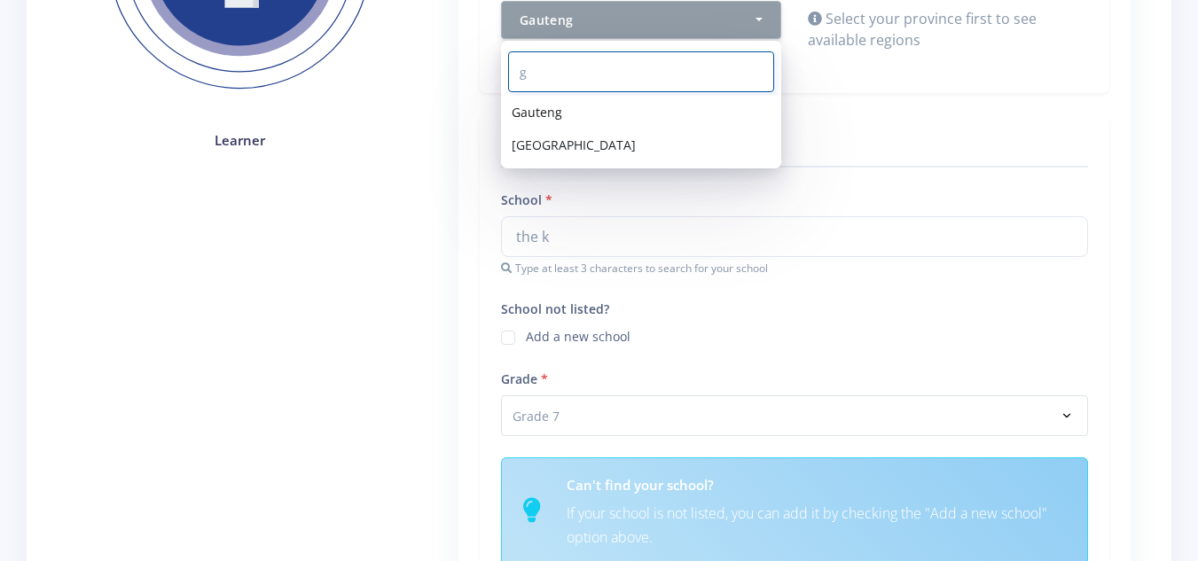
scroll to position [0, 0]
type input "g"
click at [618, 107] on link "Gauteng" at bounding box center [641, 112] width 280 height 33
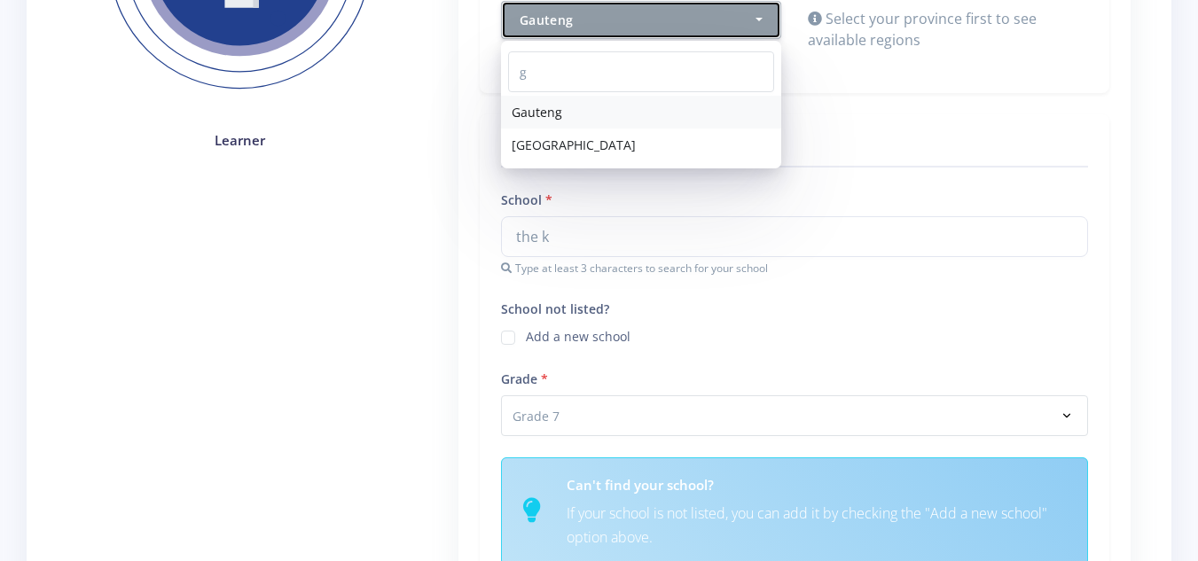
select select "7"
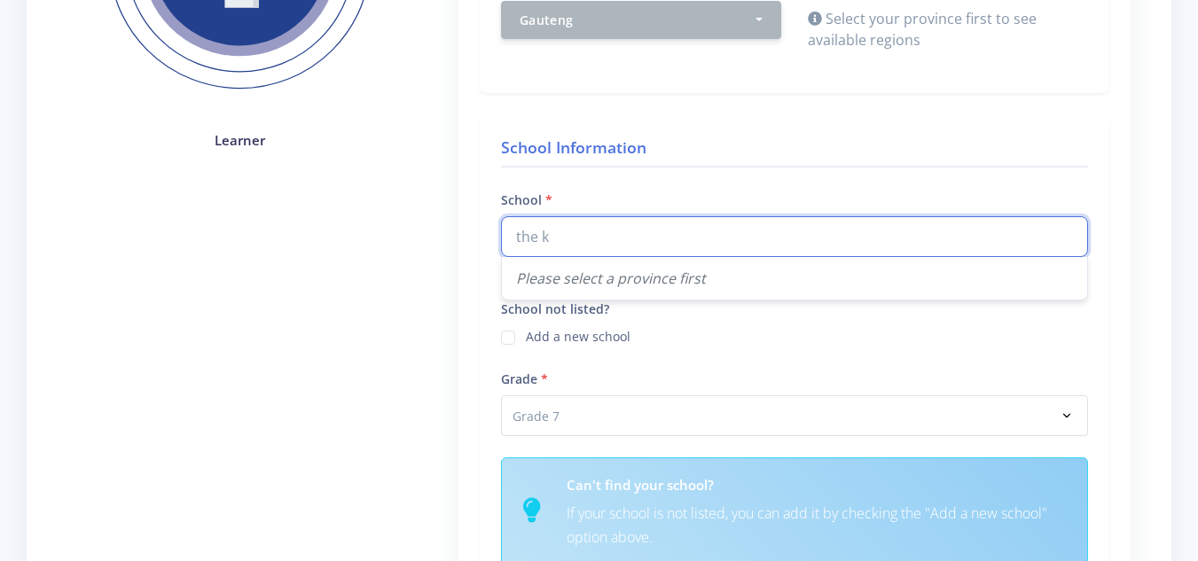
click at [575, 257] on div "the k Please select a province first" at bounding box center [794, 236] width 587 height 41
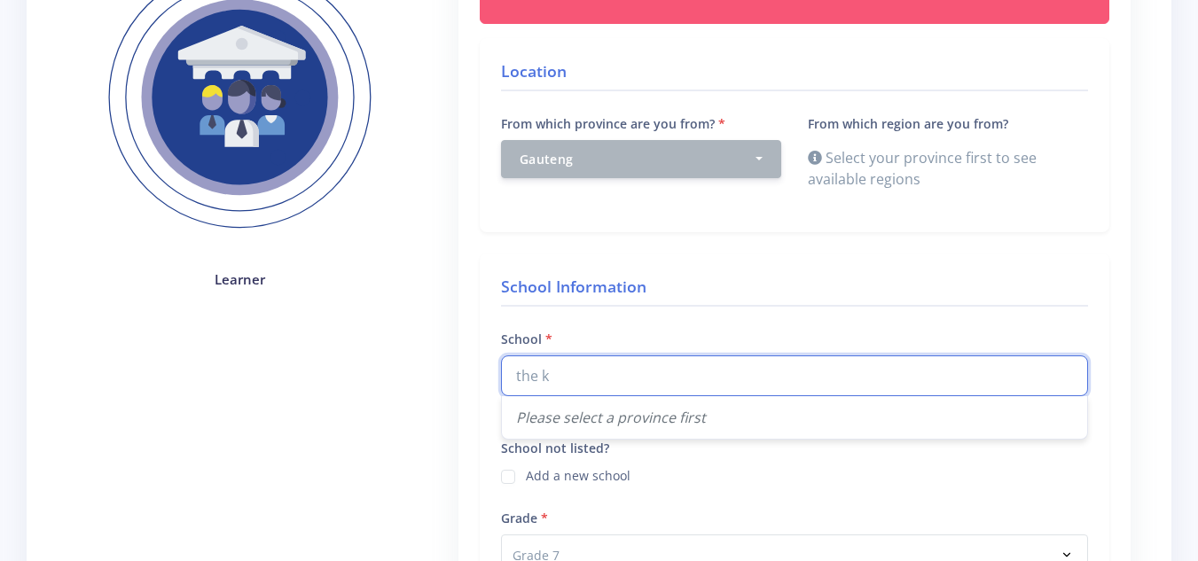
scroll to position [298, 0]
click at [599, 388] on input "the k" at bounding box center [794, 375] width 587 height 41
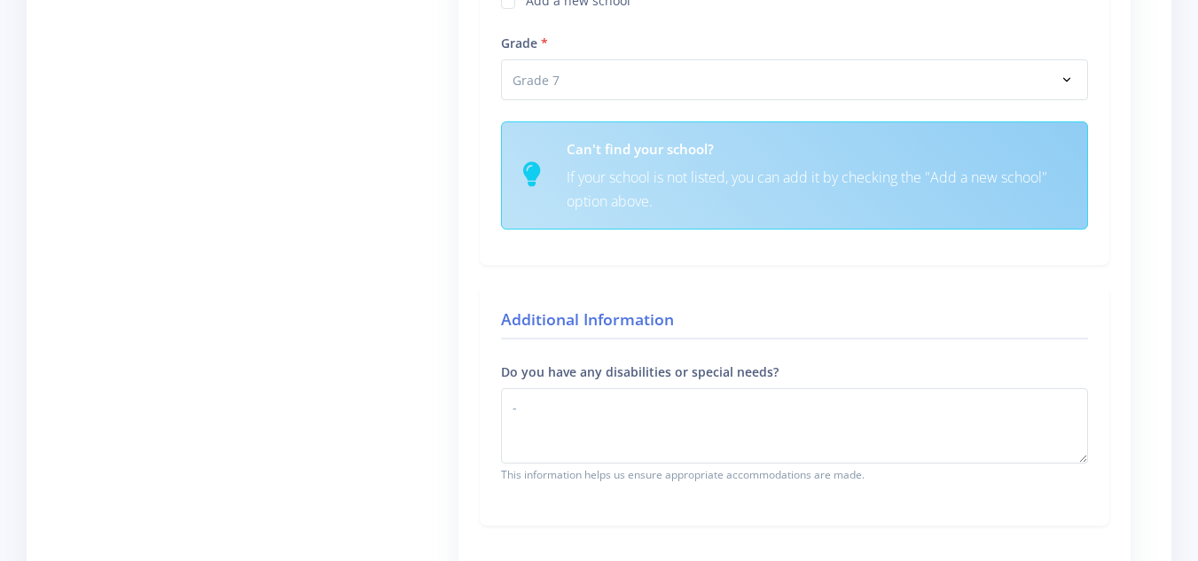
scroll to position [0, 0]
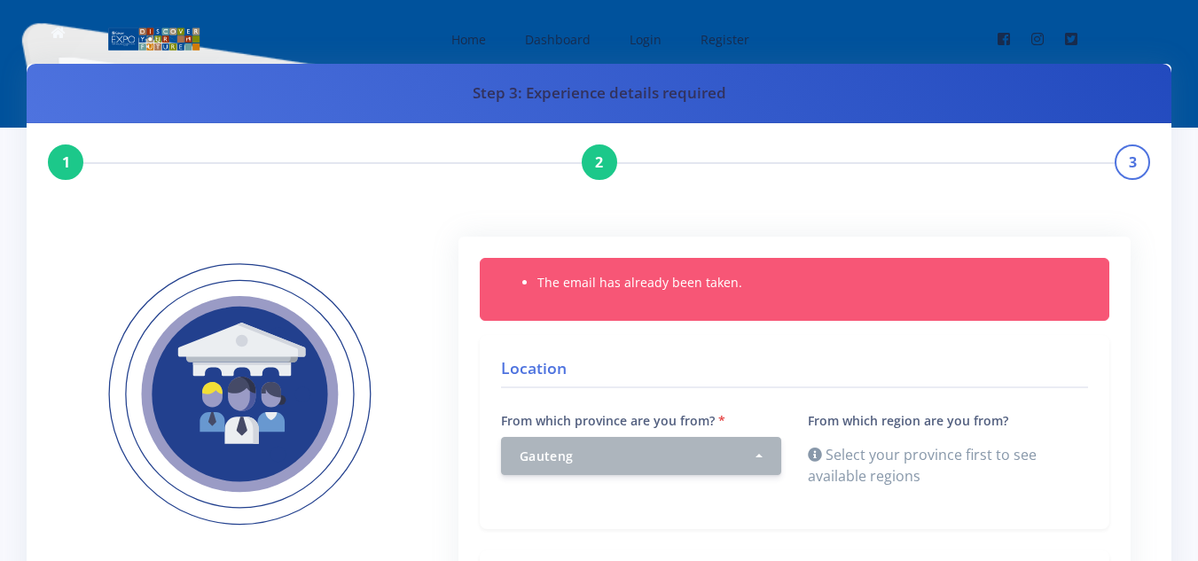
type input "the kings s"
